Goal: Task Accomplishment & Management: Use online tool/utility

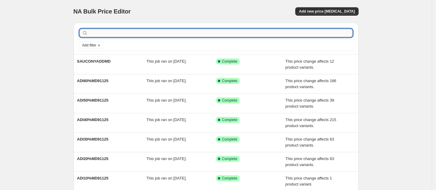
click at [154, 30] on input "text" at bounding box center [220, 33] width 263 height 8
type input "BACKTOREG"
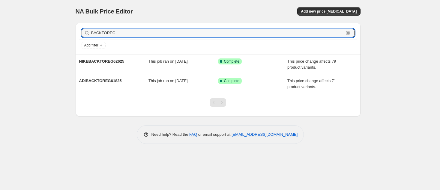
drag, startPoint x: 93, startPoint y: 31, endPoint x: 156, endPoint y: 46, distance: 65.2
click at [93, 30] on input "BACKTOREG" at bounding box center [217, 33] width 252 height 8
type input "NIKEBACKTOREG"
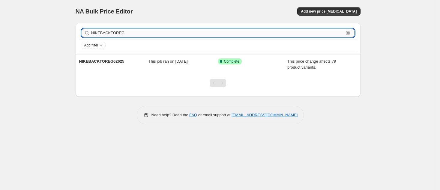
click at [127, 32] on input "NIKEBACKTOREG" at bounding box center [217, 33] width 252 height 8
type input "NIKEBACKTOREG9"
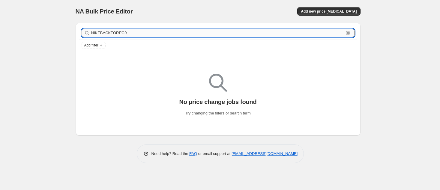
click at [148, 35] on input "NIKEBACKTOREG9" at bounding box center [217, 33] width 252 height 8
type input "NIKEBACKTOREG92525"
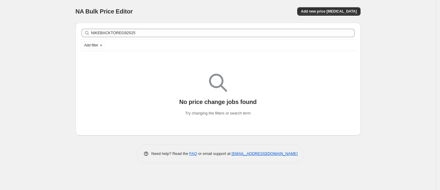
copy div "NA Bulk Price Editor. This page is ready NA Bulk Price Editor Add new price [ME…"
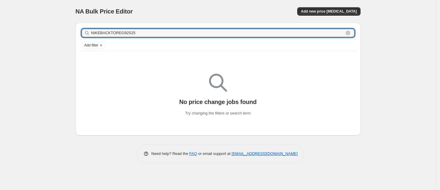
click at [153, 32] on input "NIKEBACKTOREG92525" at bounding box center [217, 33] width 252 height 8
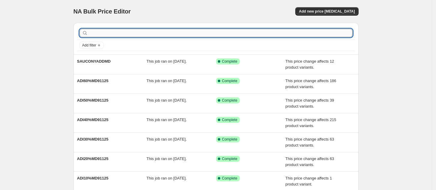
click at [223, 36] on input "text" at bounding box center [220, 33] width 263 height 8
type input "NIKEBACKTOREG"
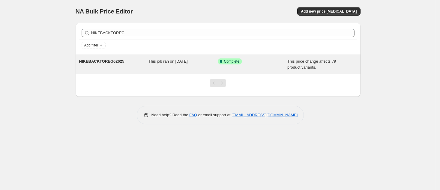
click at [165, 61] on span "This job ran on [DATE]." at bounding box center [168, 61] width 40 height 4
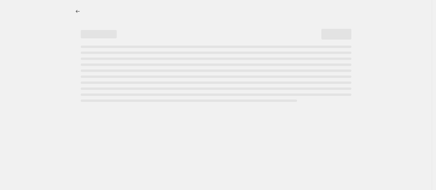
select select "ecap"
select select "no_change"
select select "tag"
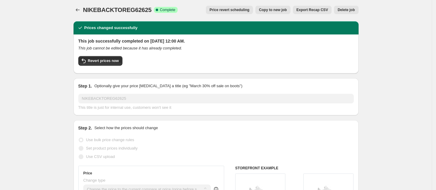
scroll to position [0, 0]
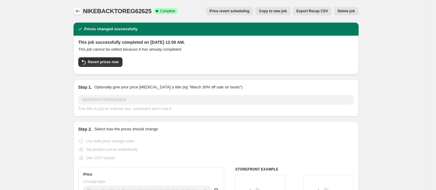
click at [76, 9] on icon "Price change jobs" at bounding box center [78, 11] width 6 height 6
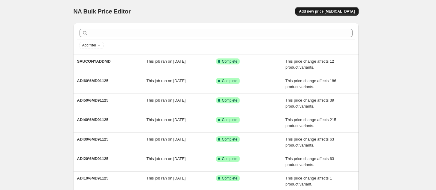
click at [338, 10] on span "Add new price [MEDICAL_DATA]" at bounding box center [327, 11] width 56 height 5
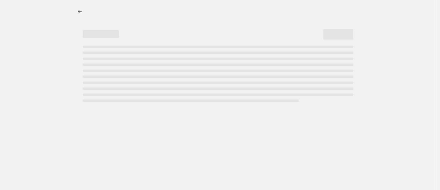
select select "percentage"
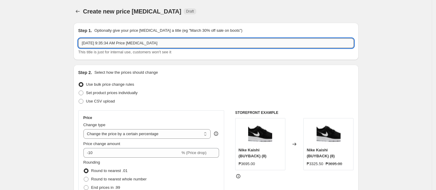
click at [168, 47] on input "Sep 24, 2025, 9:35:34 AM Price change job" at bounding box center [215, 43] width 275 height 10
paste input "NIKEBACKTOREG92525"
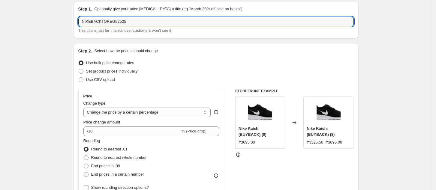
scroll to position [40, 0]
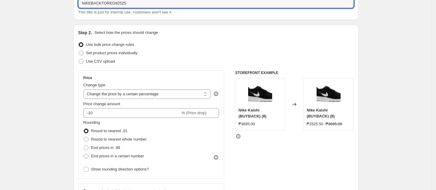
type input "NIKEBACKTOREG92525"
click at [123, 52] on span "Set product prices individually" at bounding box center [112, 53] width 52 height 4
click at [79, 51] on input "Set product prices individually" at bounding box center [79, 51] width 0 height 0
radio input "true"
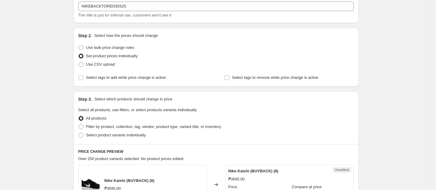
scroll to position [0, 0]
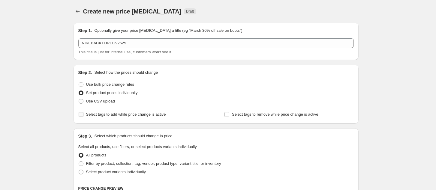
click at [134, 117] on span "Select tags to add while price change is active" at bounding box center [126, 114] width 80 height 4
click at [83, 117] on input "Select tags to add while price change is active" at bounding box center [81, 114] width 5 height 5
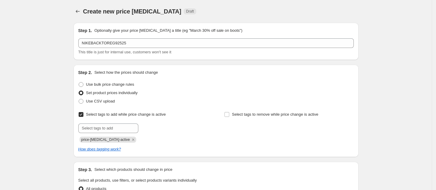
click at [91, 114] on span "Select tags to add while price change is active" at bounding box center [126, 114] width 80 height 4
click at [83, 114] on input "Select tags to add while price change is active" at bounding box center [81, 114] width 5 height 5
checkbox input "false"
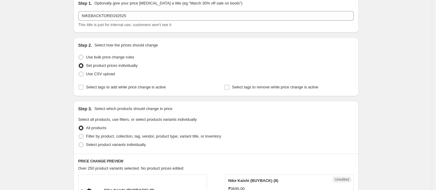
scroll to position [40, 0]
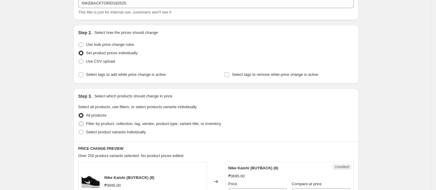
click at [119, 121] on span "Filter by product, collection, tag, vendor, product type, variant title, or inv…" at bounding box center [153, 123] width 135 height 4
click at [79, 121] on input "Filter by product, collection, tag, vendor, product type, variant title, or inv…" at bounding box center [79, 121] width 0 height 0
radio input "true"
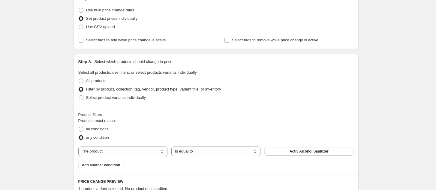
scroll to position [120, 0]
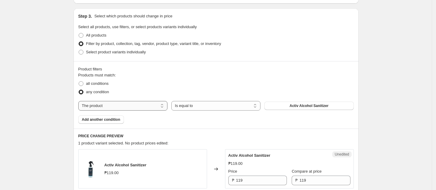
click at [115, 102] on select "The product The product's collection The product's tag The product's vendor The…" at bounding box center [122, 106] width 89 height 10
select select "tag"
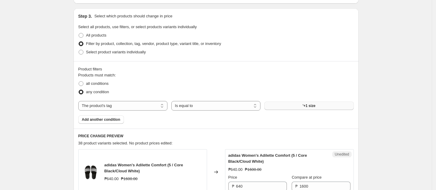
click at [298, 102] on button "'+1 size" at bounding box center [308, 106] width 89 height 8
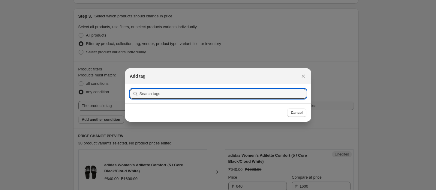
scroll to position [0, 0]
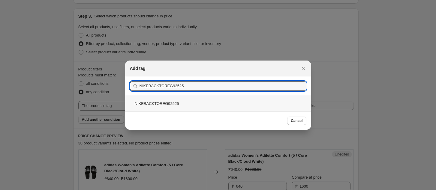
type input "NIKEBACKTOREG92525"
click at [259, 103] on div "NIKEBACKTOREG92525" at bounding box center [218, 104] width 186 height 16
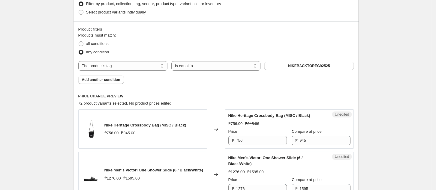
scroll to position [120, 0]
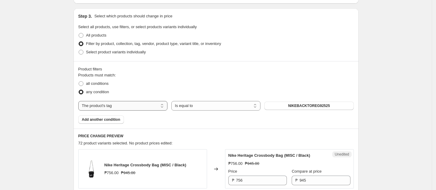
click at [132, 107] on select "The product The product's collection The product's tag The product's vendor The…" at bounding box center [122, 106] width 89 height 10
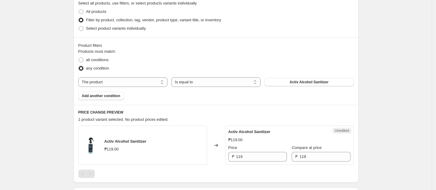
scroll to position [160, 0]
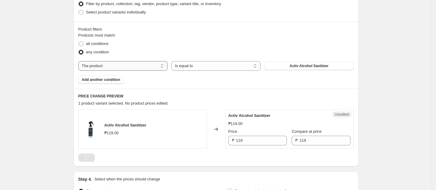
click at [127, 67] on select "The product The product's collection The product's tag The product's vendor The…" at bounding box center [122, 66] width 89 height 10
select select "tag"
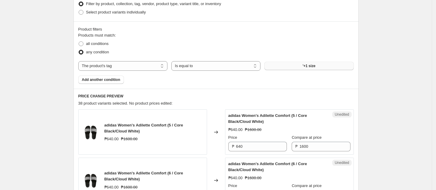
click at [312, 70] on button "'+1 size" at bounding box center [308, 66] width 89 height 8
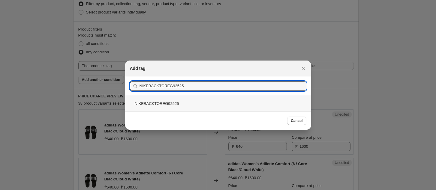
type input "NIKEBACKTOREG92525"
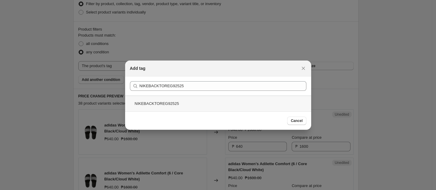
drag, startPoint x: 216, startPoint y: 101, endPoint x: 254, endPoint y: 122, distance: 44.3
click at [216, 101] on div "NIKEBACKTOREG92525" at bounding box center [218, 104] width 186 height 16
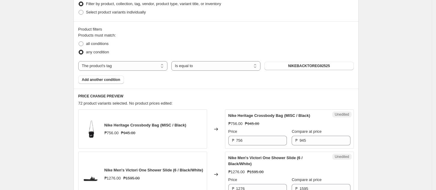
scroll to position [240, 0]
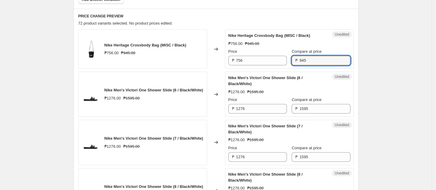
drag, startPoint x: 310, startPoint y: 60, endPoint x: 261, endPoint y: 71, distance: 49.9
click at [267, 68] on div "Unedited Nike Heritage Crossbody Bag (MISC / Black) ₱756.00 ₱945.00 Price ₱ 756…" at bounding box center [289, 48] width 129 height 39
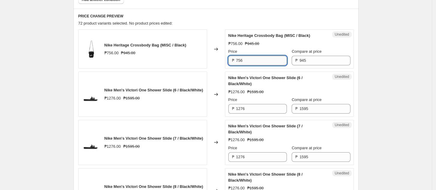
click at [254, 61] on input "756" at bounding box center [261, 61] width 51 height 10
paste input "945"
type input "945"
click at [257, 109] on input "1276" at bounding box center [261, 109] width 51 height 10
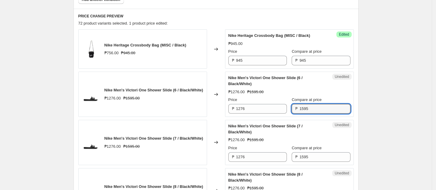
drag, startPoint x: 315, startPoint y: 107, endPoint x: 277, endPoint y: 116, distance: 39.5
click at [279, 114] on div "Unedited Nike Men's Victori One Shower Slide (6 / Black/White) ₱1276.00 ₱1595.0…" at bounding box center [289, 94] width 129 height 45
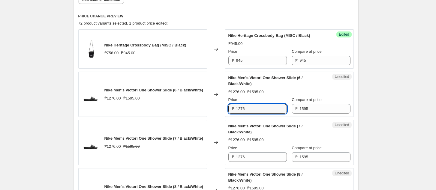
drag, startPoint x: 251, startPoint y: 109, endPoint x: 210, endPoint y: 115, distance: 40.6
click at [230, 111] on div "₱ 1276" at bounding box center [257, 109] width 58 height 10
paste input "595"
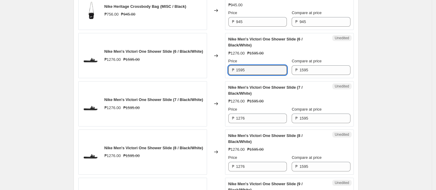
scroll to position [280, 0]
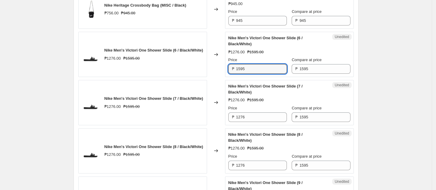
type input "1595"
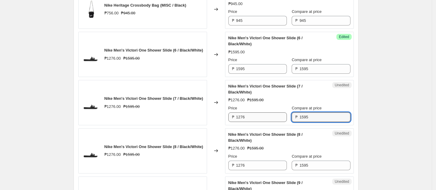
drag, startPoint x: 311, startPoint y: 114, endPoint x: 271, endPoint y: 119, distance: 40.2
click at [282, 116] on div "Price ₱ 1276 Compare at price ₱ 1595" at bounding box center [289, 113] width 122 height 17
drag, startPoint x: 251, startPoint y: 115, endPoint x: 215, endPoint y: 122, distance: 37.3
click at [216, 121] on div "Nike Men's Victori One Shower Slide (7 / Black/White) ₱1276.00 ₱1595.00 Changed…" at bounding box center [215, 102] width 275 height 45
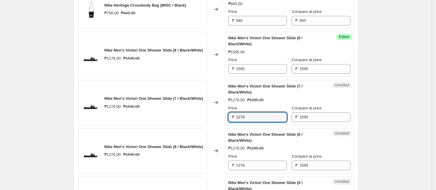
paste input "595"
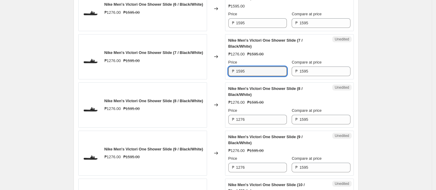
scroll to position [360, 0]
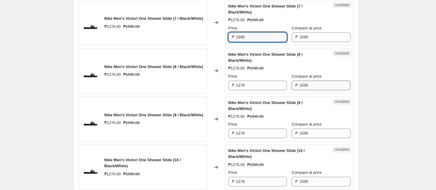
type input "1595"
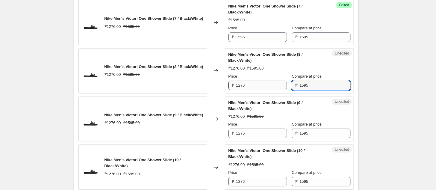
drag, startPoint x: 313, startPoint y: 84, endPoint x: 272, endPoint y: 90, distance: 42.0
click at [272, 89] on div "Price ₱ 1276 Compare at price ₱ 1595" at bounding box center [289, 81] width 122 height 17
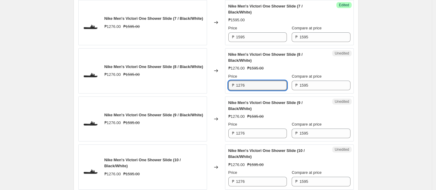
drag, startPoint x: 252, startPoint y: 85, endPoint x: 205, endPoint y: 94, distance: 48.5
paste input "595"
type input "1595"
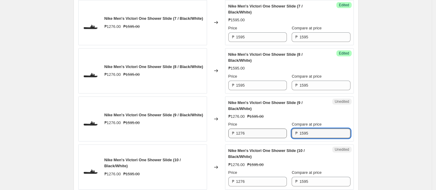
drag, startPoint x: 313, startPoint y: 129, endPoint x: 275, endPoint y: 133, distance: 38.0
click at [277, 133] on div "Price ₱ 1276 Compare at price ₱ 1595" at bounding box center [289, 129] width 122 height 17
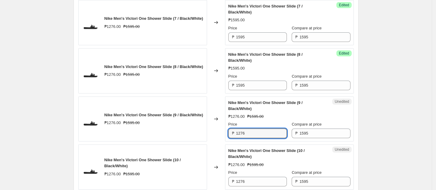
drag, startPoint x: 250, startPoint y: 130, endPoint x: 210, endPoint y: 137, distance: 40.1
click at [210, 137] on div "Nike Men's Victori One Shower Slide (9 / Black/White) ₱1276.00 ₱1595.00 Changed…" at bounding box center [215, 119] width 275 height 45
paste input "595"
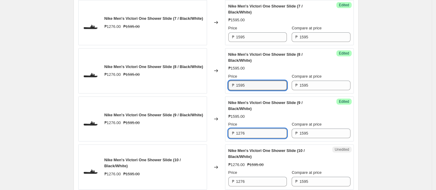
type input "1276"
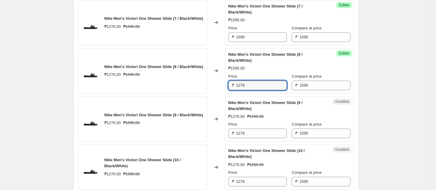
type input "1276"
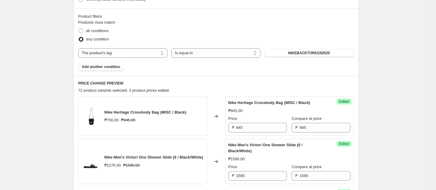
scroll to position [160, 0]
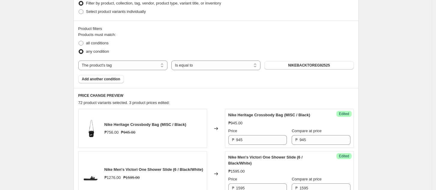
drag, startPoint x: 96, startPoint y: 44, endPoint x: 96, endPoint y: 48, distance: 4.2
click at [96, 44] on span "all conditions" at bounding box center [97, 43] width 22 height 4
click at [96, 43] on span "all conditions" at bounding box center [97, 43] width 22 height 4
click at [79, 41] on input "all conditions" at bounding box center [79, 41] width 0 height 0
radio input "true"
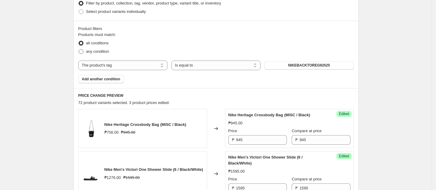
click at [94, 50] on span "any condition" at bounding box center [97, 51] width 23 height 4
click at [79, 49] on input "any condition" at bounding box center [79, 49] width 0 height 0
radio input "true"
click at [111, 71] on div "Products must match: all conditions any condition The product The product's col…" at bounding box center [215, 58] width 275 height 52
click at [113, 65] on select "The product The product's collection The product's tag The product's vendor The…" at bounding box center [122, 66] width 89 height 10
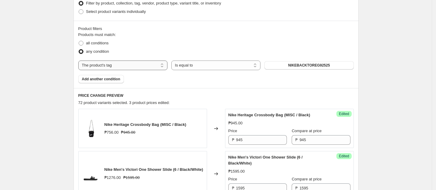
select select "product"
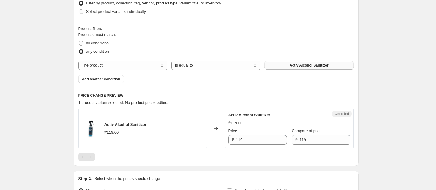
click at [299, 65] on span "Activ Alcohol Sanitizer" at bounding box center [308, 65] width 39 height 5
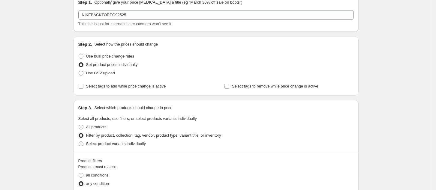
scroll to position [0, 0]
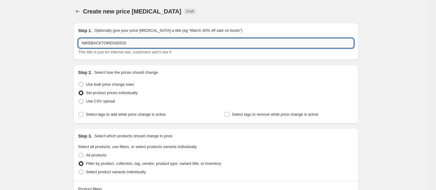
click at [129, 42] on input "NIKEBACKTOREG92525" at bounding box center [215, 43] width 275 height 10
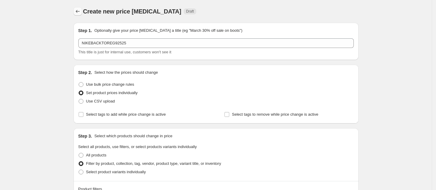
click at [79, 12] on icon "Price change jobs" at bounding box center [78, 11] width 6 height 6
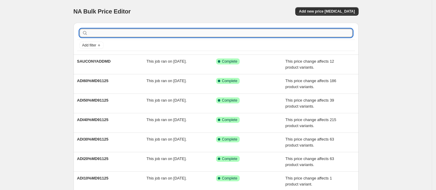
click at [149, 29] on input "text" at bounding box center [220, 33] width 263 height 8
type input "nikeback"
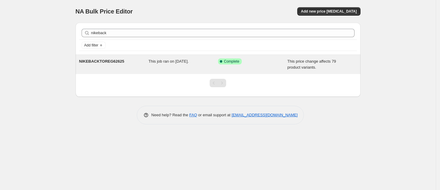
click at [153, 66] on div "This job ran on June 26, 2025." at bounding box center [183, 64] width 70 height 12
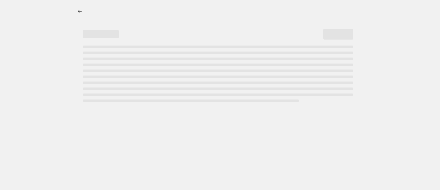
select select "ecap"
select select "no_change"
select select "tag"
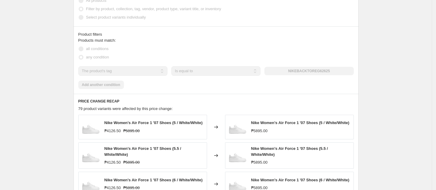
scroll to position [360, 0]
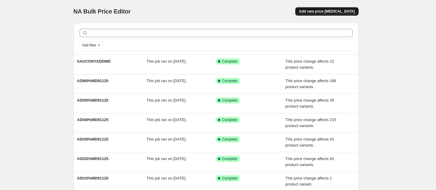
click at [331, 13] on span "Add new price change job" at bounding box center [327, 11] width 56 height 5
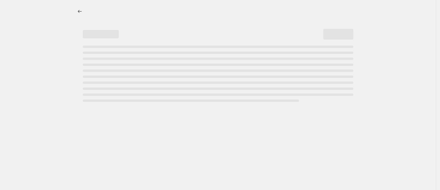
select select "percentage"
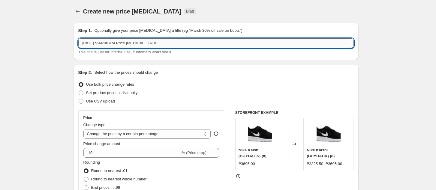
click at [146, 46] on input "Sep 24, 2025, 9:44:00 AM Price change job" at bounding box center [215, 43] width 275 height 10
paste input "NIKEBACKTOREG92525"
type input "NIKEBACKTOREG92525"
click at [132, 131] on select "Change the price to a certain amount Change the price by a certain amount Chang…" at bounding box center [146, 134] width 127 height 10
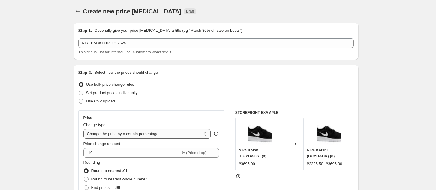
click at [122, 130] on select "Change the price to a certain amount Change the price by a certain amount Chang…" at bounding box center [146, 134] width 127 height 10
select select "bcap"
click at [85, 129] on select "Change the price to a certain amount Change the price by a certain amount Chang…" at bounding box center [146, 134] width 127 height 10
type input "-12.00"
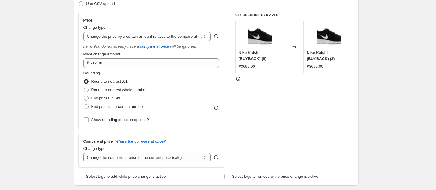
scroll to position [80, 0]
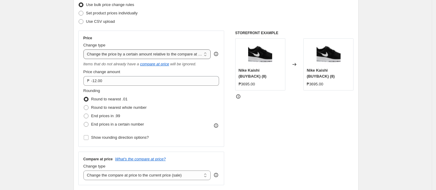
click at [150, 52] on select "Change the price to a certain amount Change the price by a certain amount Chang…" at bounding box center [146, 54] width 127 height 10
select select "ecap"
click at [85, 49] on select "Change the price to a certain amount Change the price by a certain amount Chang…" at bounding box center [146, 54] width 127 height 10
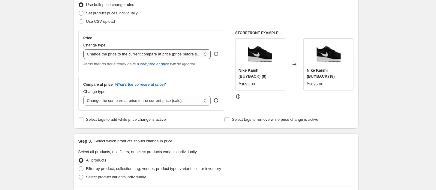
click at [149, 54] on select "Change the price to a certain amount Change the price by a certain amount Chang…" at bounding box center [146, 54] width 127 height 10
click at [85, 49] on select "Change the price to a certain amount Change the price by a certain amount Chang…" at bounding box center [146, 54] width 127 height 10
drag, startPoint x: 149, startPoint y: 104, endPoint x: 150, endPoint y: 113, distance: 8.8
click at [150, 113] on div "Step 2. Select how the prices should change Use bulk price change rules Set pro…" at bounding box center [215, 57] width 275 height 134
click at [148, 101] on select "Change the compare at price to the current price (sale) Change the compare at p…" at bounding box center [146, 101] width 127 height 10
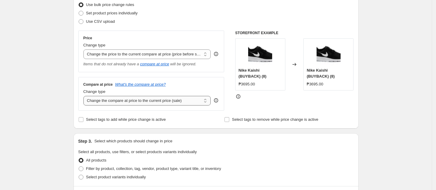
click at [153, 100] on select "Change the compare at price to the current price (sale) Change the compare at p…" at bounding box center [146, 101] width 127 height 10
select select "no_change"
click at [85, 96] on select "Change the compare at price to the current price (sale) Change the compare at p…" at bounding box center [146, 101] width 127 height 10
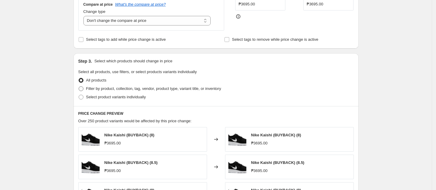
click at [114, 88] on span "Filter by product, collection, tag, vendor, product type, variant title, or inv…" at bounding box center [153, 88] width 135 height 4
click at [79, 87] on input "Filter by product, collection, tag, vendor, product type, variant title, or inv…" at bounding box center [79, 86] width 0 height 0
radio input "true"
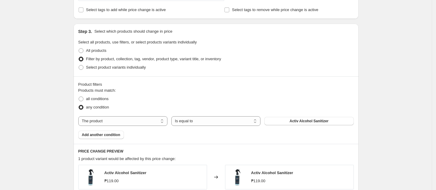
scroll to position [200, 0]
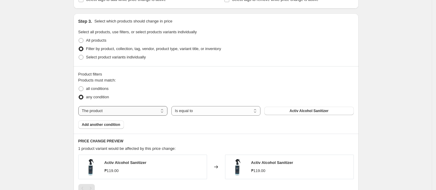
click at [134, 113] on select "The product The product's collection The product's tag The product's vendor The…" at bounding box center [122, 111] width 89 height 10
select select "tag"
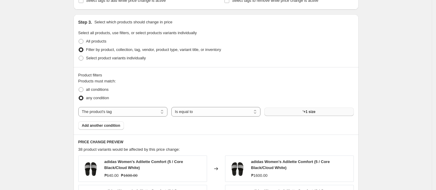
click at [314, 112] on span "'+1 size" at bounding box center [308, 111] width 13 height 5
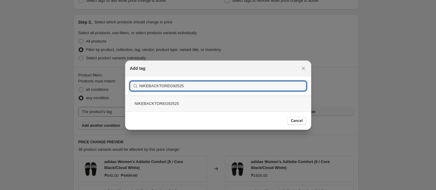
type input "NIKEBACKTOREG92525"
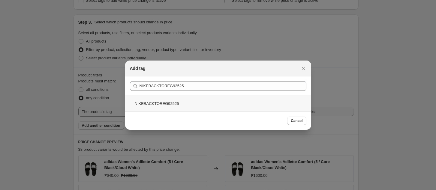
click at [270, 104] on div "NIKEBACKTOREG92525" at bounding box center [218, 104] width 186 height 16
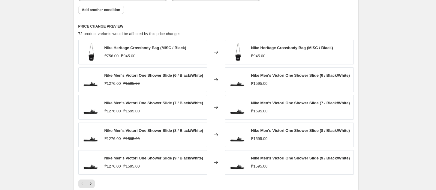
scroll to position [320, 0]
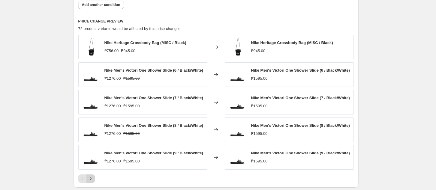
click at [93, 179] on icon "Next" at bounding box center [91, 179] width 6 height 6
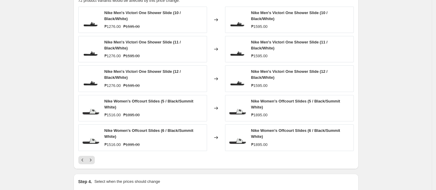
scroll to position [360, 0]
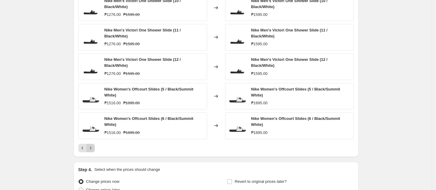
click at [89, 148] on button "Next" at bounding box center [90, 148] width 8 height 8
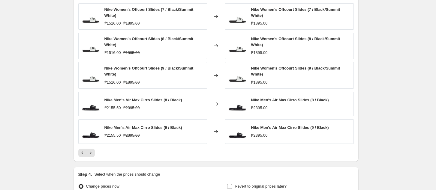
scroll to position [400, 0]
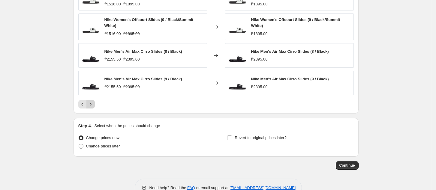
click at [94, 104] on icon "Next" at bounding box center [91, 104] width 6 height 6
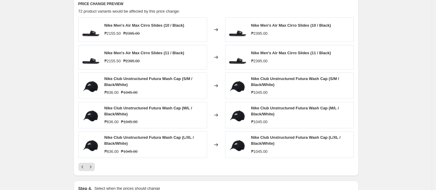
scroll to position [320, 0]
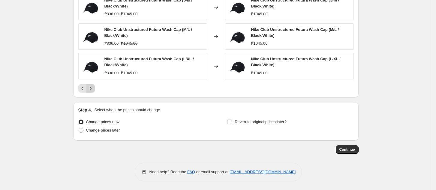
click at [93, 88] on icon "Next" at bounding box center [91, 88] width 6 height 6
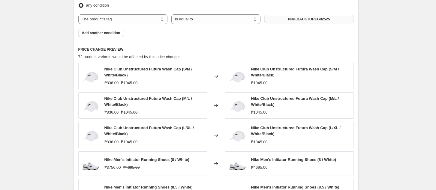
scroll to position [336, 0]
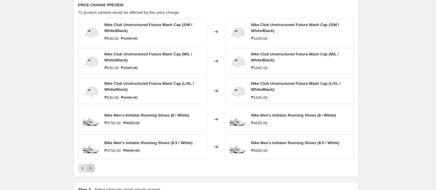
click at [94, 167] on icon "Next" at bounding box center [91, 168] width 6 height 6
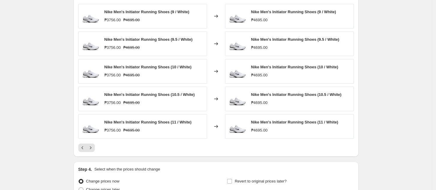
scroll to position [410, 0]
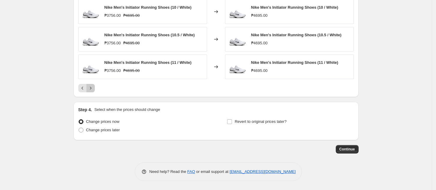
click at [94, 88] on icon "Next" at bounding box center [91, 88] width 6 height 6
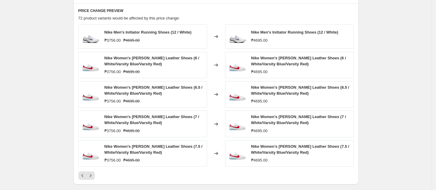
scroll to position [417, 0]
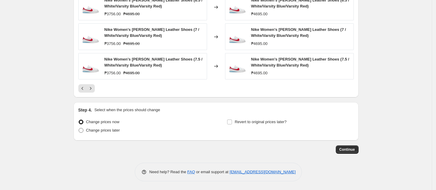
click at [106, 132] on span "Change prices later" at bounding box center [103, 130] width 34 height 4
click at [79, 128] on input "Change prices later" at bounding box center [79, 128] width 0 height 0
radio input "true"
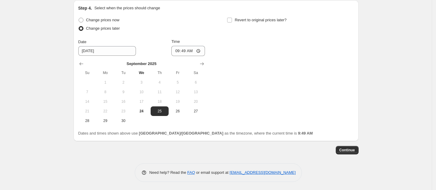
scroll to position [520, 0]
click at [162, 112] on span "25" at bounding box center [159, 110] width 13 height 5
drag, startPoint x: 146, startPoint y: 111, endPoint x: 150, endPoint y: 116, distance: 5.5
click at [146, 111] on span "24" at bounding box center [141, 110] width 13 height 5
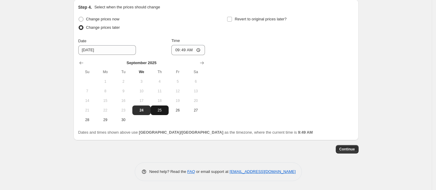
click at [161, 108] on span "25" at bounding box center [159, 110] width 13 height 5
type input "9/25/2025"
click at [178, 52] on input "09:49" at bounding box center [188, 50] width 34 height 10
type input "00:00"
click at [198, 51] on input "00:00" at bounding box center [188, 50] width 34 height 10
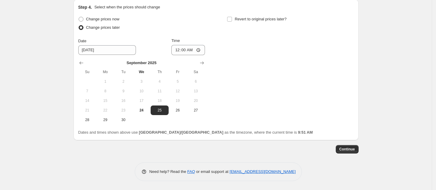
click at [299, 69] on div "Change prices now Change prices later Date 9/25/2025 Time 00:00 September 2025 …" at bounding box center [215, 70] width 275 height 110
click at [349, 150] on span "Continue" at bounding box center [347, 149] width 16 height 5
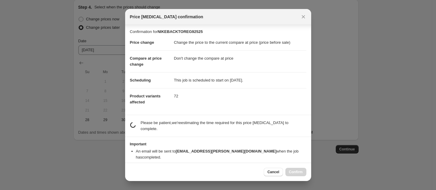
scroll to position [0, 0]
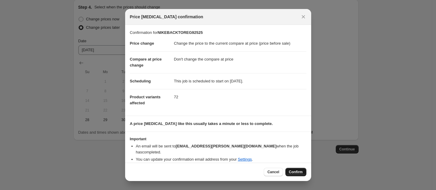
click at [291, 171] on span "Confirm" at bounding box center [296, 172] width 14 height 5
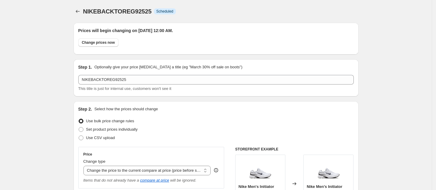
scroll to position [520, 0]
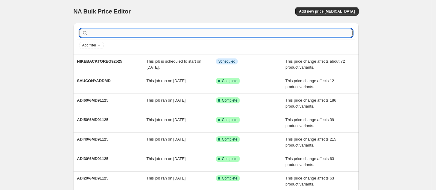
click at [177, 33] on input "text" at bounding box center [220, 33] width 263 height 8
type input "backtore"
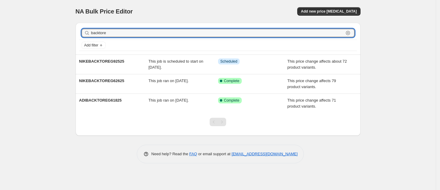
click at [179, 36] on input "backtore" at bounding box center [217, 33] width 252 height 8
